Goal: Find specific page/section: Find specific page/section

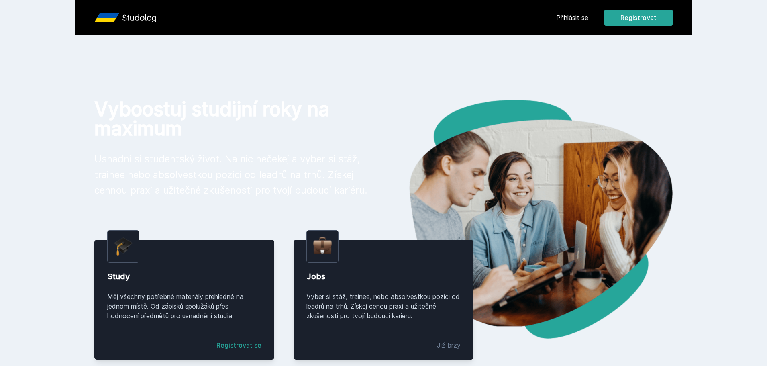
click at [577, 17] on link "Přihlásit se" at bounding box center [572, 18] width 32 height 10
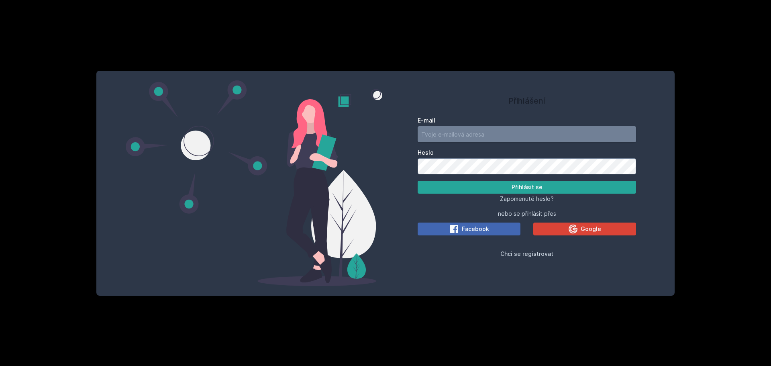
click at [490, 134] on input "E-mail" at bounding box center [527, 134] width 219 height 16
type input "n"
type input "[EMAIL_ADDRESS][DOMAIN_NAME]"
click at [418, 181] on button "Přihlásit se" at bounding box center [527, 187] width 219 height 13
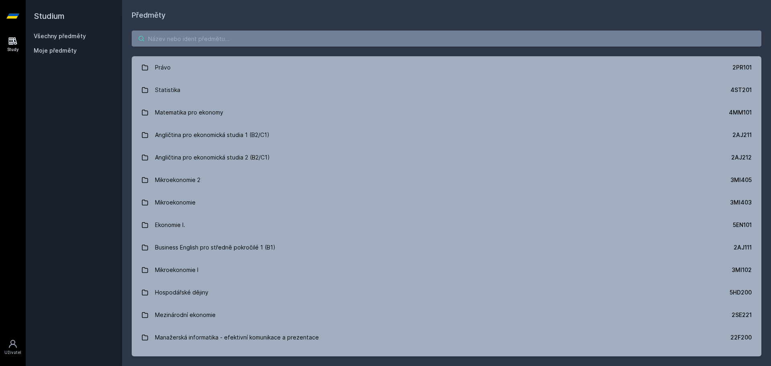
click at [171, 33] on input "search" at bounding box center [447, 39] width 630 height 16
paste input "1BP428"
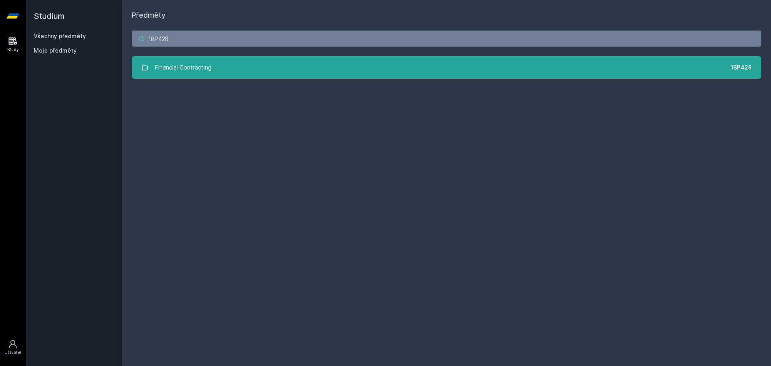
type input "1BP428"
click at [186, 67] on div "Financial Contracting" at bounding box center [183, 67] width 57 height 16
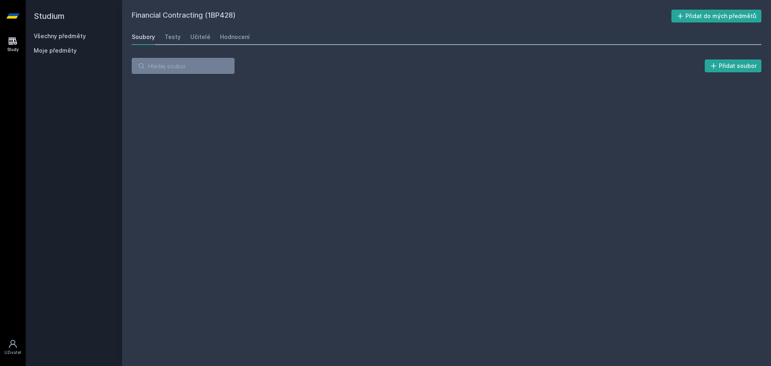
click at [290, 137] on div "Financial Contracting (1BP428) Přidat do mých předmětů [GEOGRAPHIC_DATA] Testy …" at bounding box center [447, 183] width 630 height 347
